Goal: Transaction & Acquisition: Purchase product/service

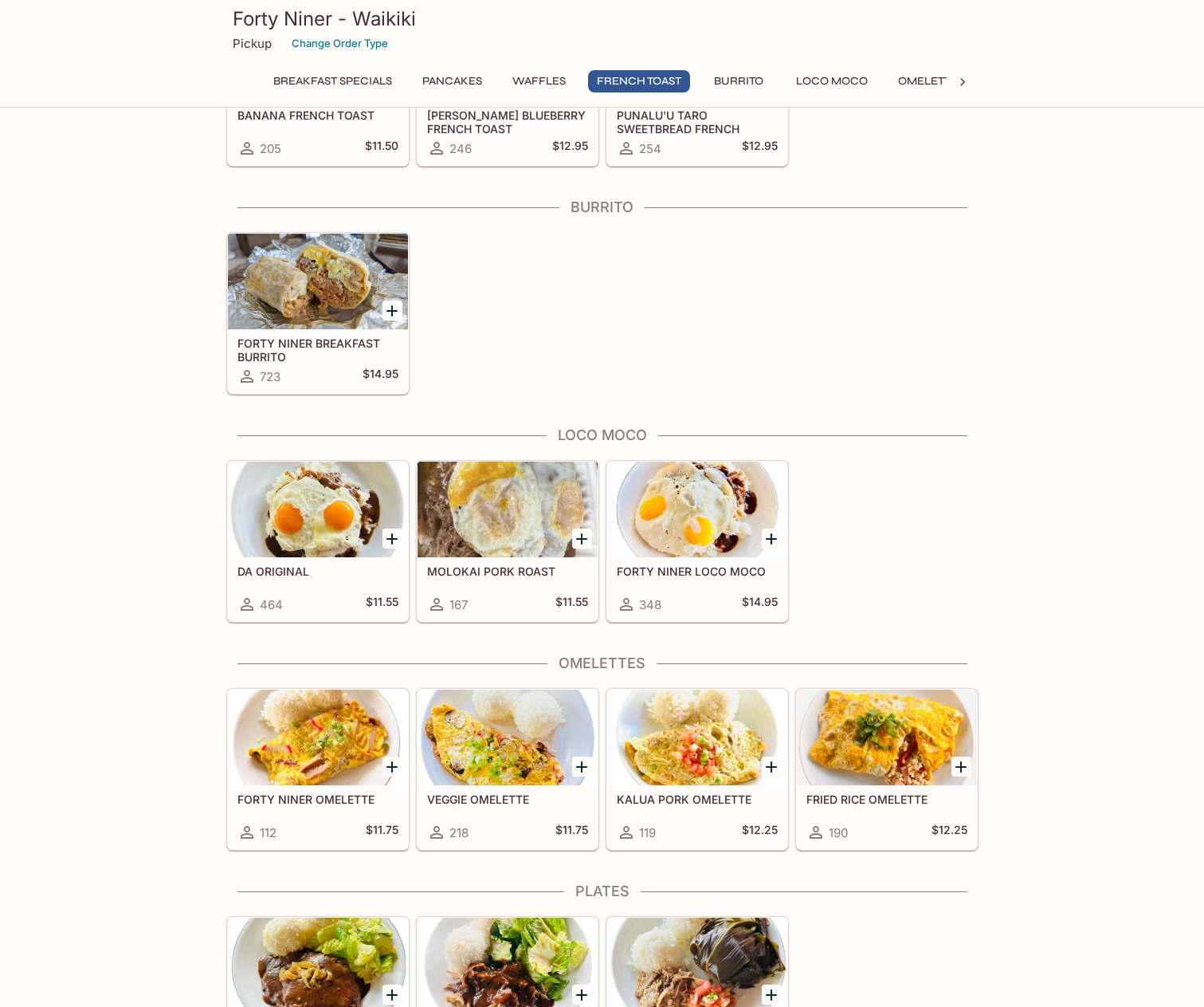
scroll to position [1116, 0]
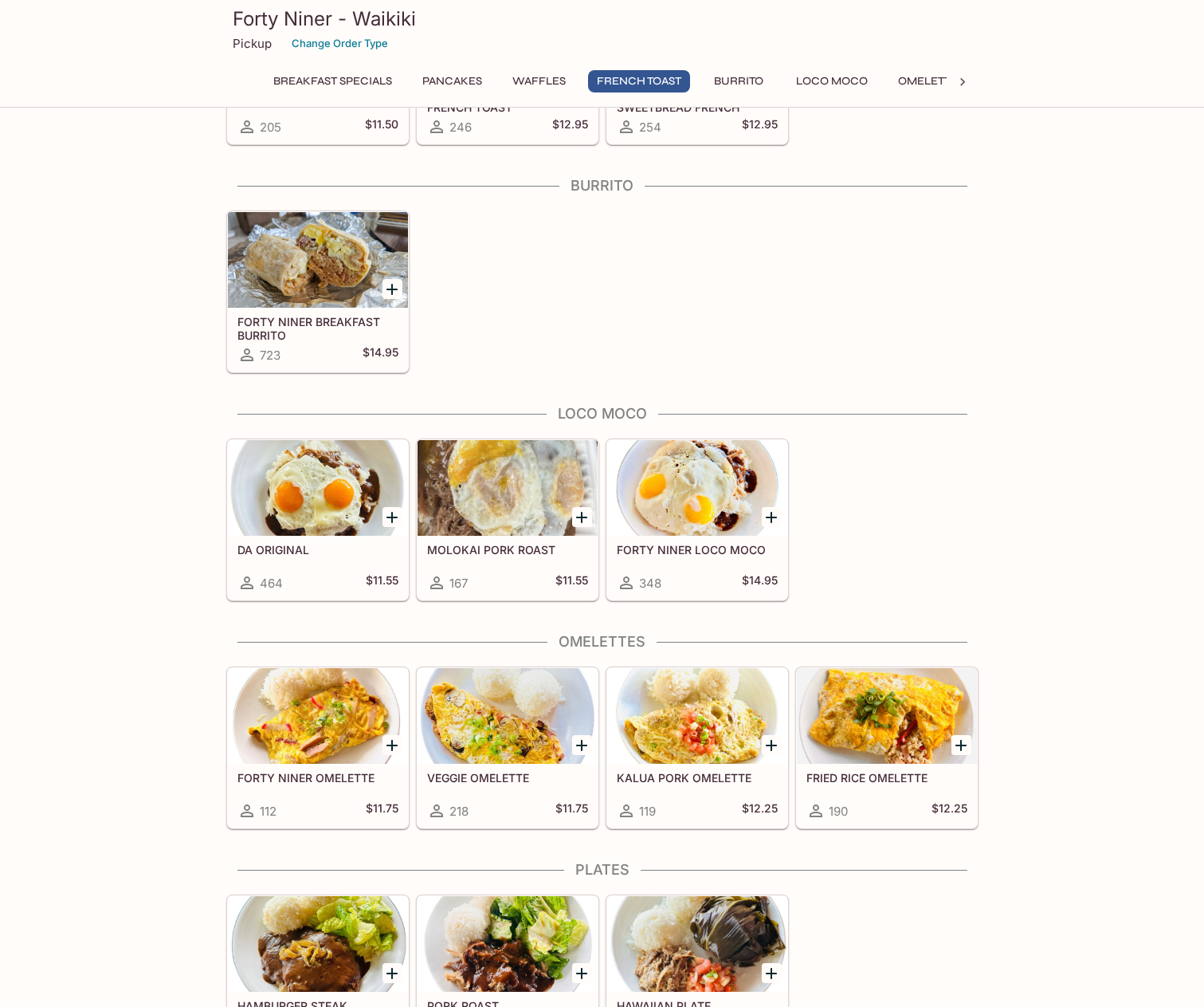
click at [329, 543] on h5 "DA ORIGINAL" at bounding box center [318, 549] width 161 height 13
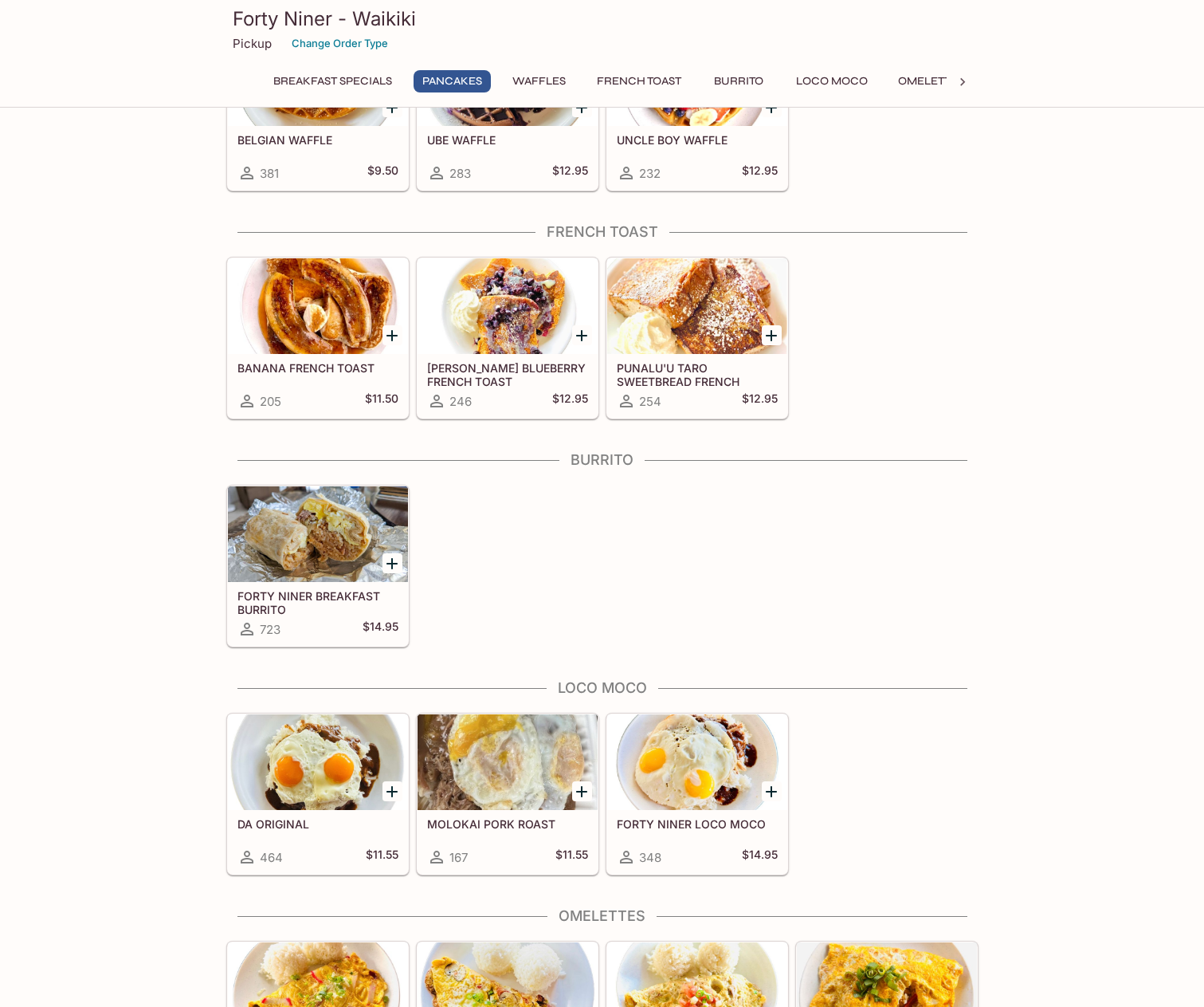
scroll to position [1020, 0]
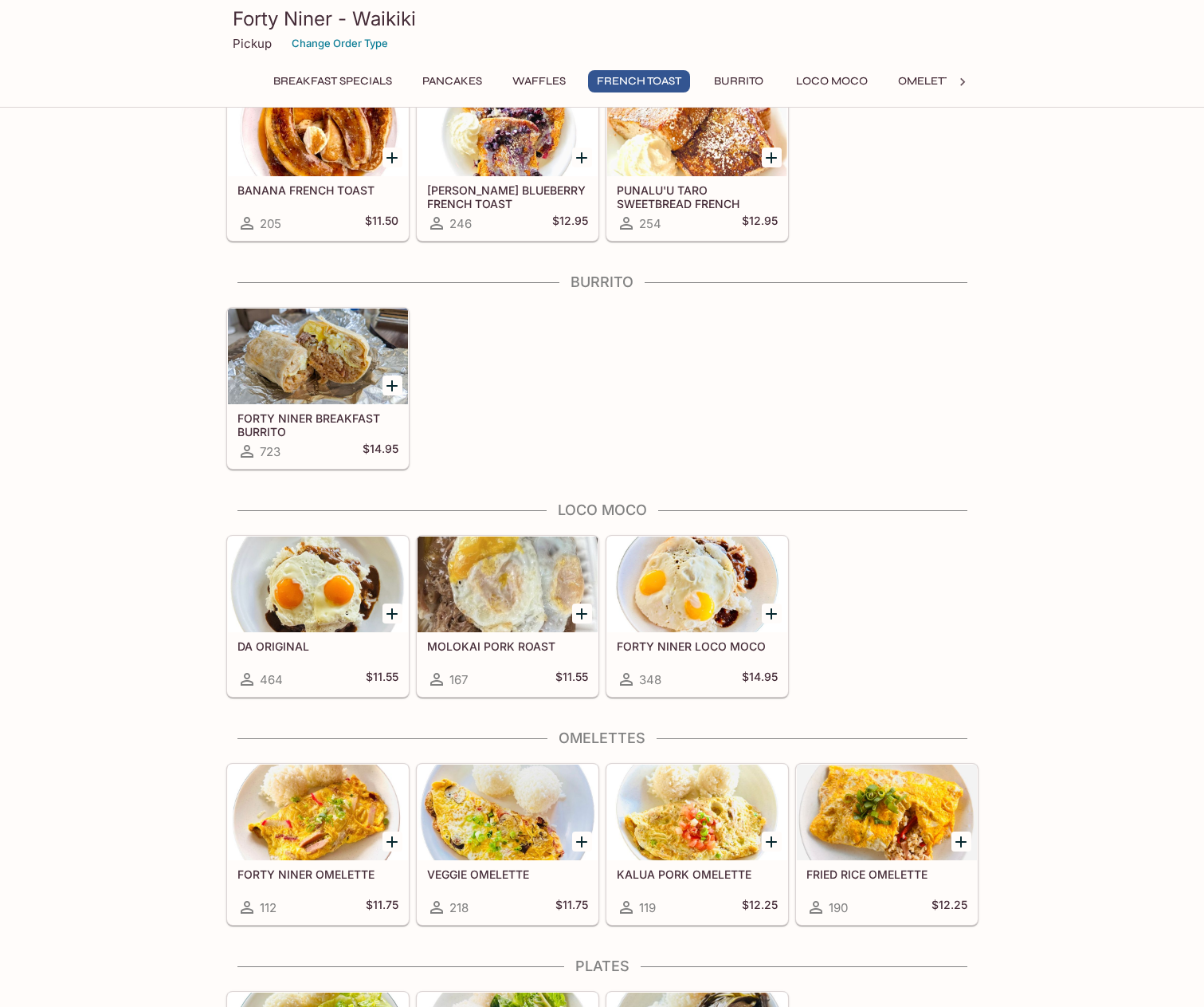
click at [663, 608] on div at bounding box center [697, 584] width 180 height 96
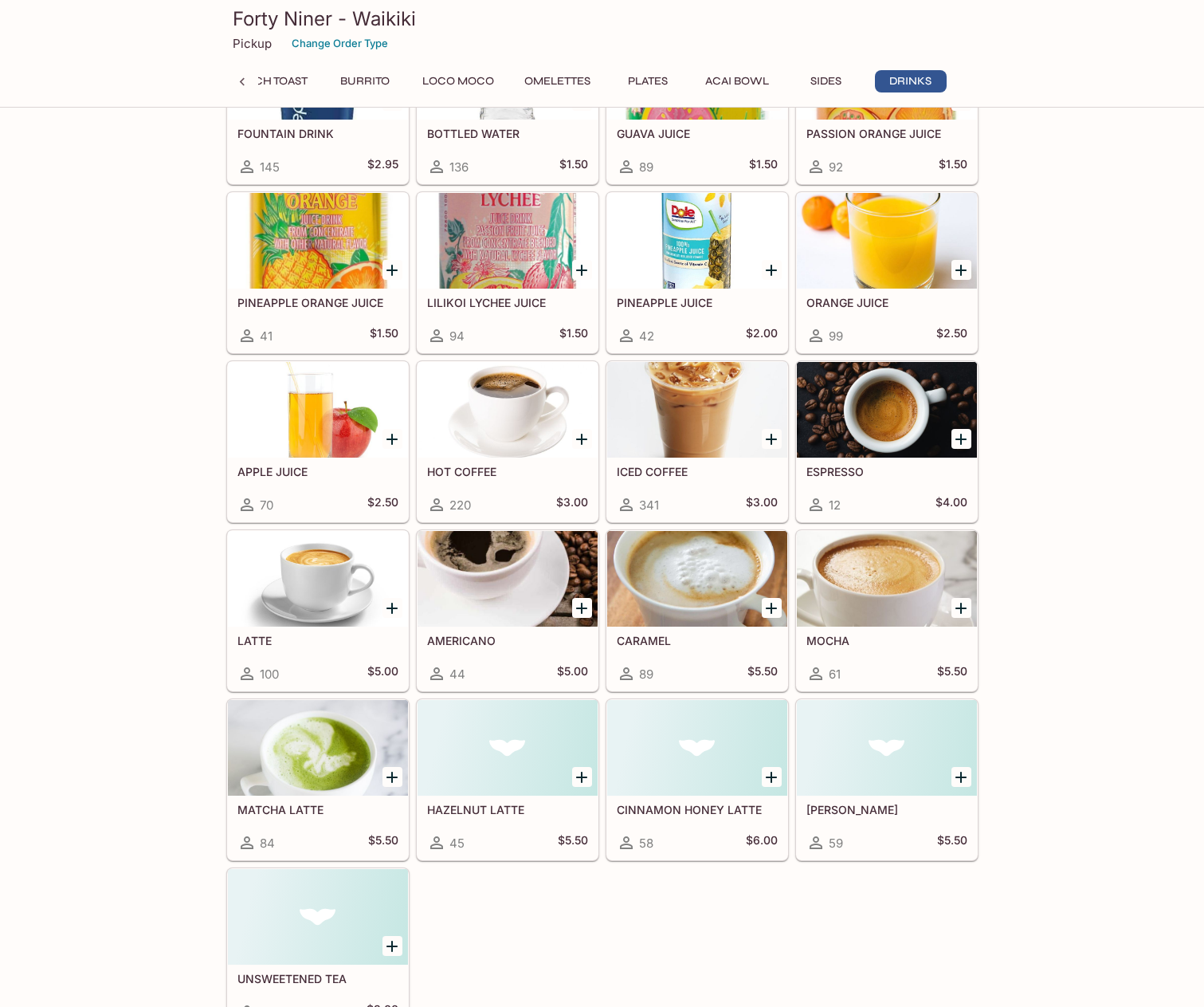
scroll to position [3371, 0]
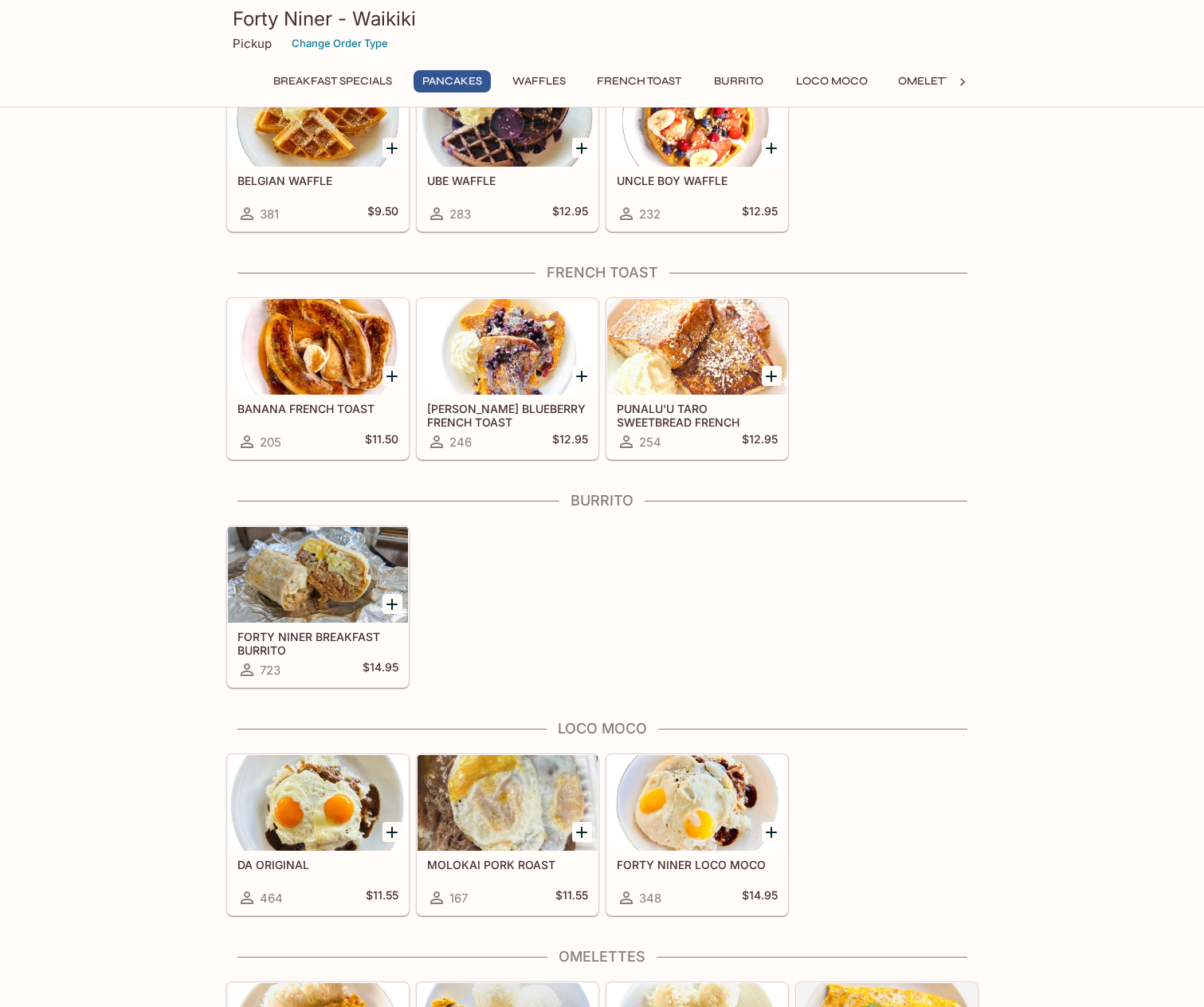
scroll to position [1037, 0]
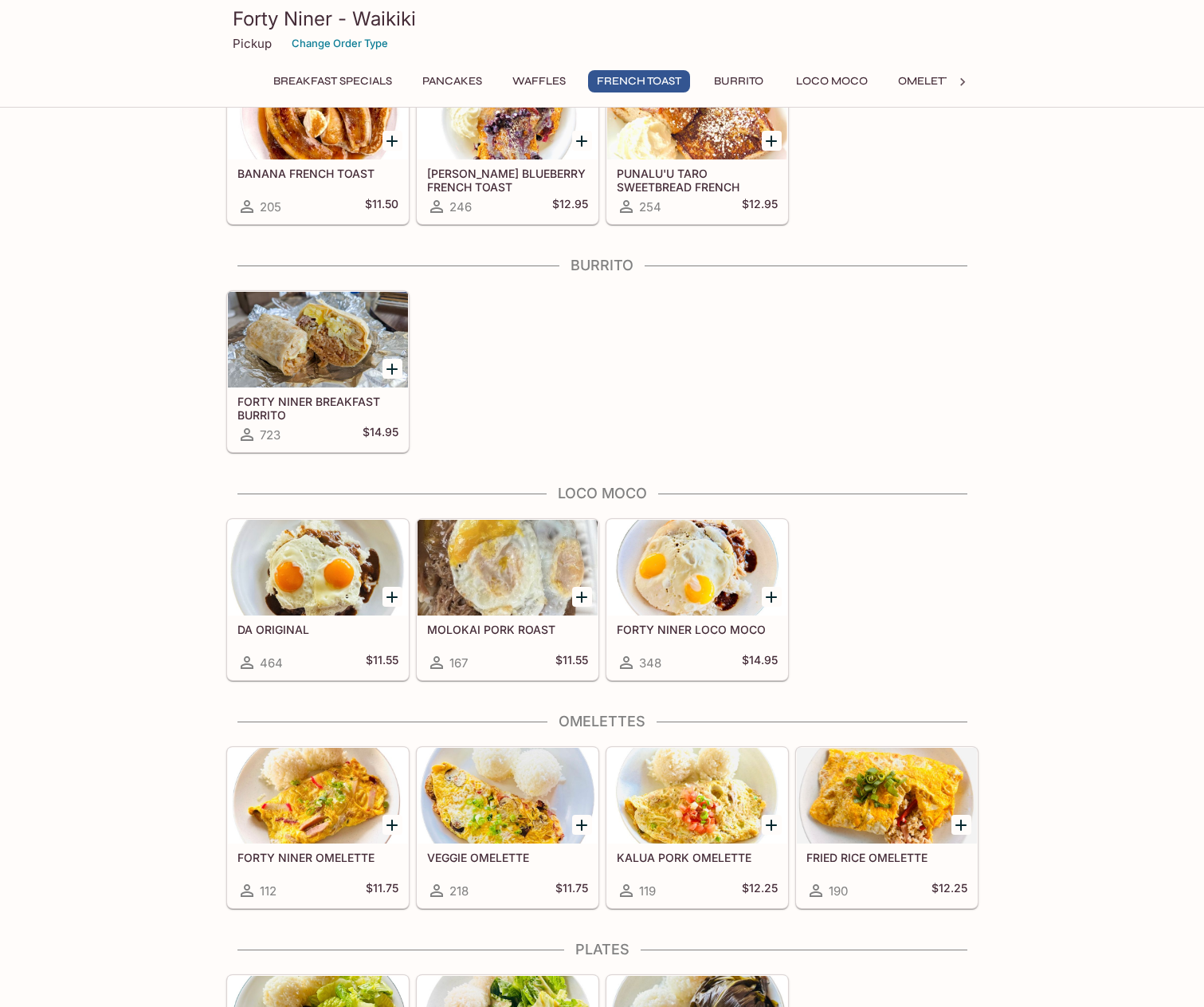
click at [669, 577] on div at bounding box center [697, 568] width 180 height 96
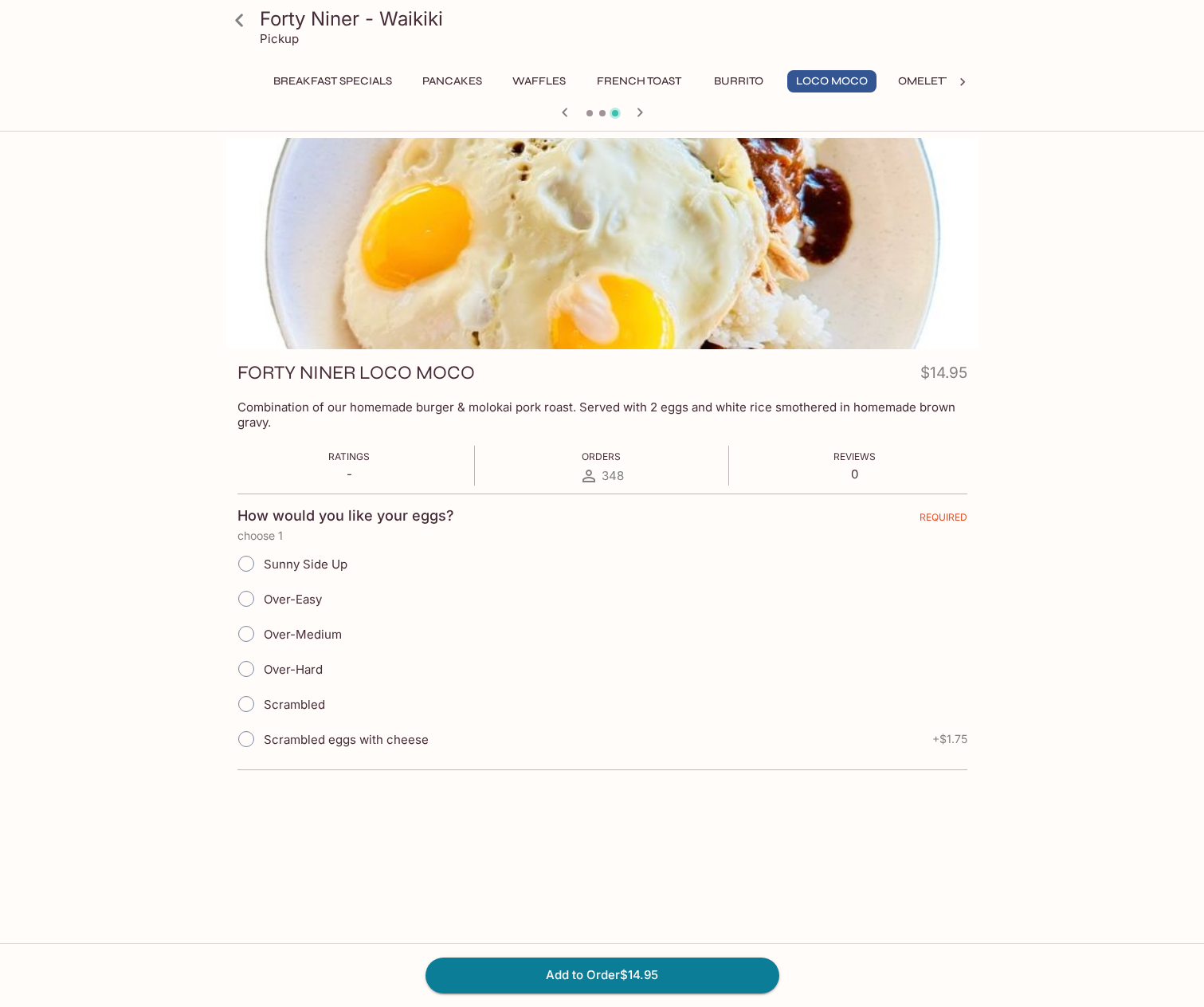
click at [274, 84] on button "Breakfast Specials" at bounding box center [333, 81] width 136 height 22
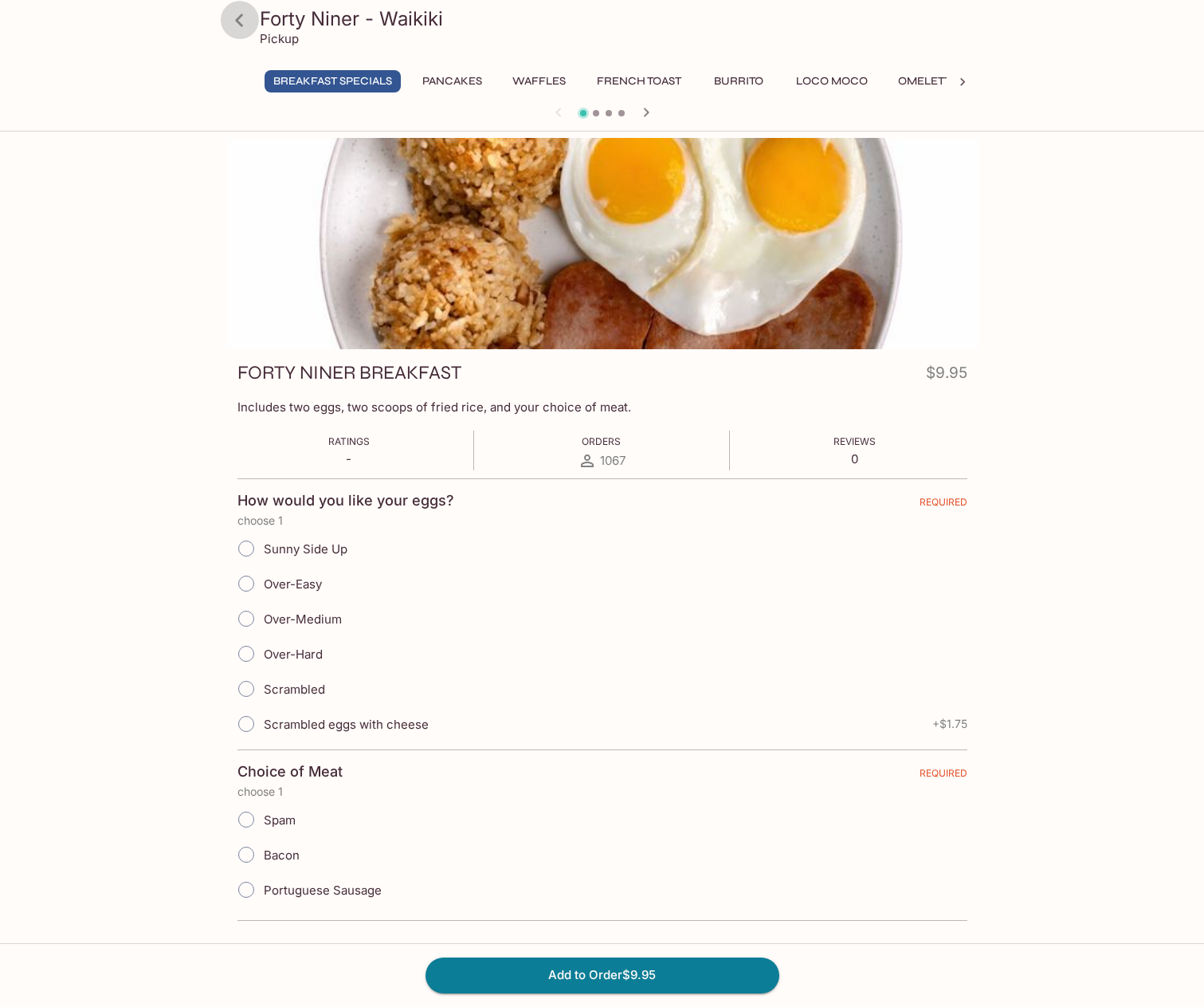
click at [244, 19] on icon at bounding box center [239, 20] width 28 height 28
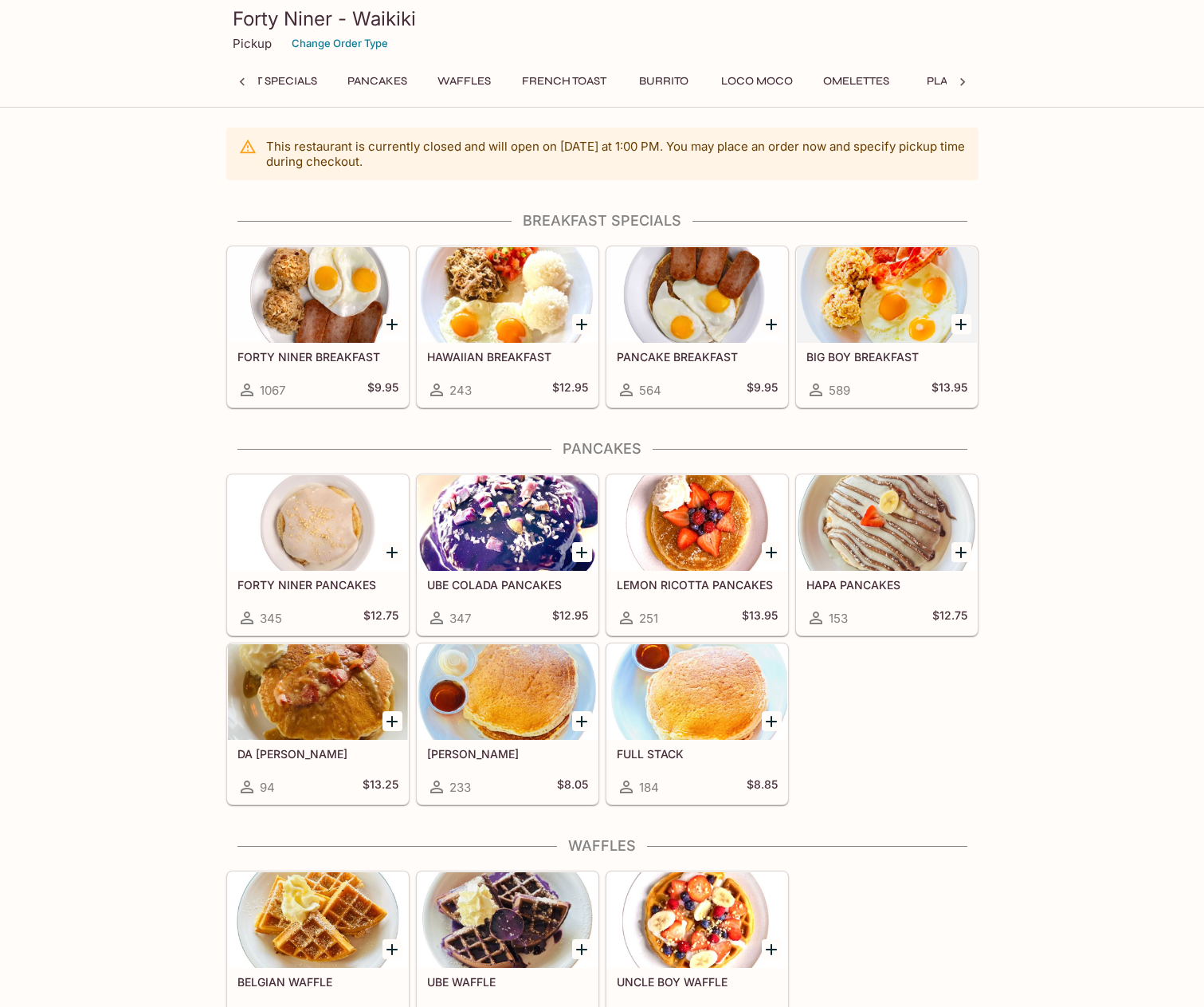
scroll to position [0, 6]
